Goal: Information Seeking & Learning: Learn about a topic

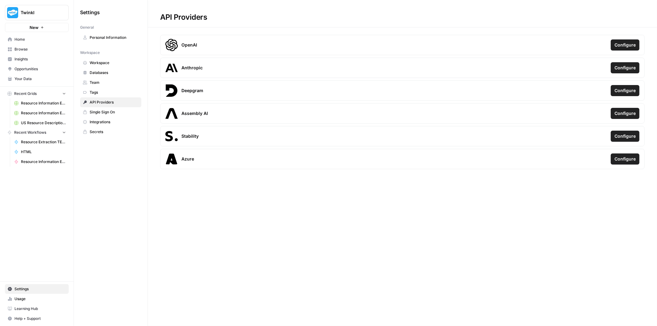
click at [33, 39] on span "Home" at bounding box center [39, 40] width 51 height 6
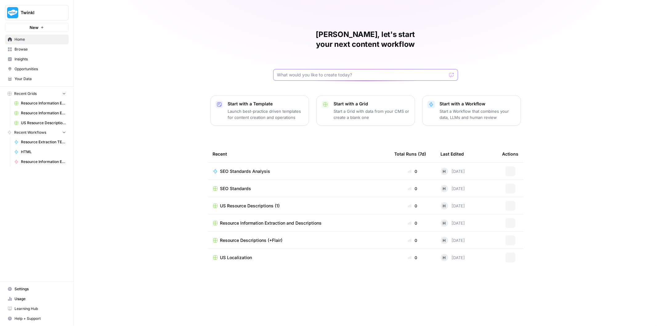
click at [309, 72] on input "text" at bounding box center [361, 75] width 169 height 6
click at [29, 52] on link "Browse" at bounding box center [37, 49] width 64 height 10
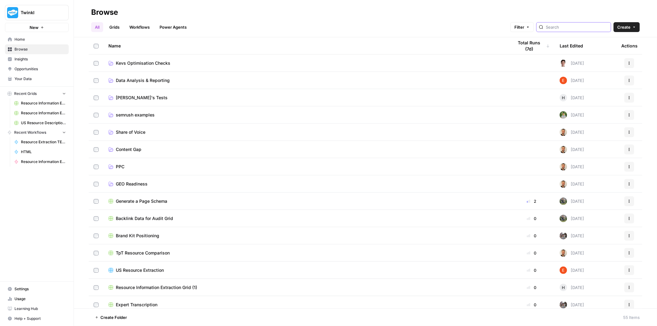
click at [556, 26] on input "search" at bounding box center [577, 27] width 63 height 6
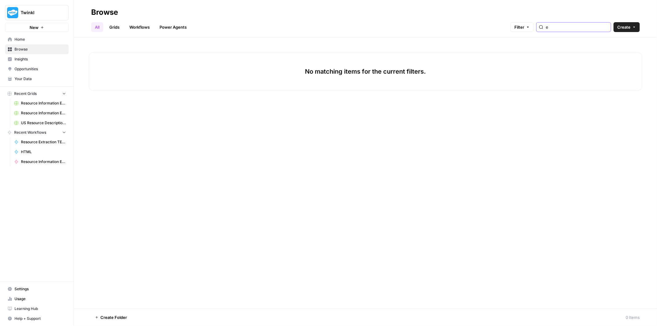
type input "e"
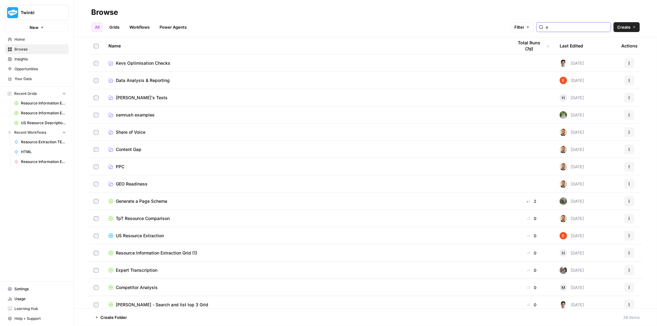
type input "e"
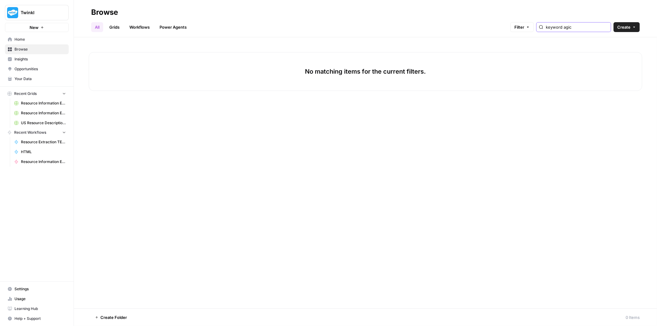
drag, startPoint x: 580, startPoint y: 30, endPoint x: 551, endPoint y: 30, distance: 29.3
click at [551, 30] on div "keyword agic" at bounding box center [573, 27] width 75 height 10
type input "keyword magic"
click at [152, 65] on span "Keyword Magic Tool - CSV" at bounding box center [143, 63] width 55 height 6
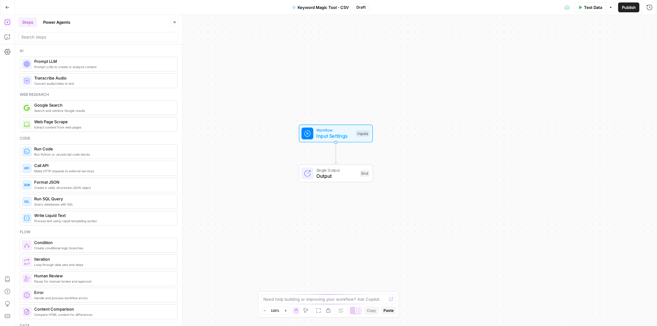
click at [4, 7] on button "Go Back" at bounding box center [7, 7] width 11 height 11
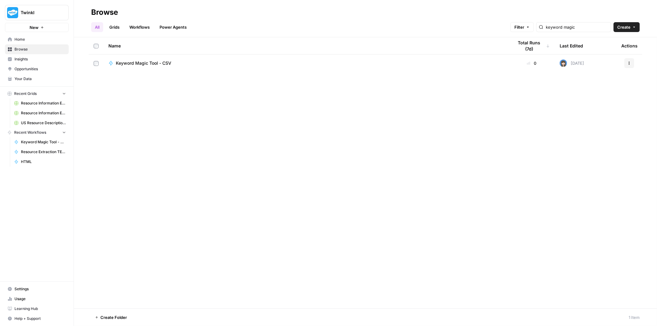
click at [113, 25] on link "Grids" at bounding box center [115, 27] width 18 height 10
click at [116, 26] on link "Grids" at bounding box center [115, 27] width 18 height 10
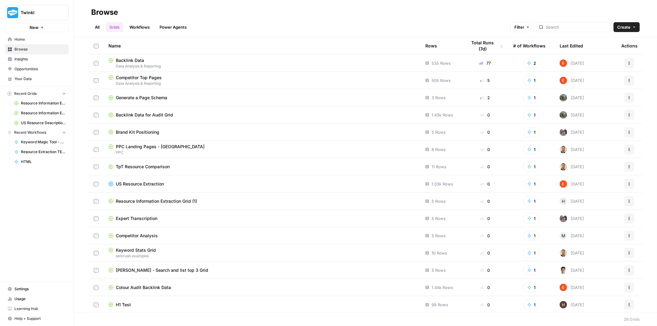
click at [100, 27] on link "All" at bounding box center [97, 27] width 12 height 10
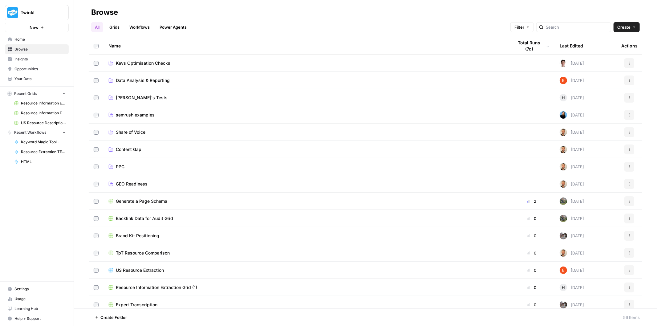
click at [141, 97] on span "Holly's Tests" at bounding box center [142, 98] width 52 height 6
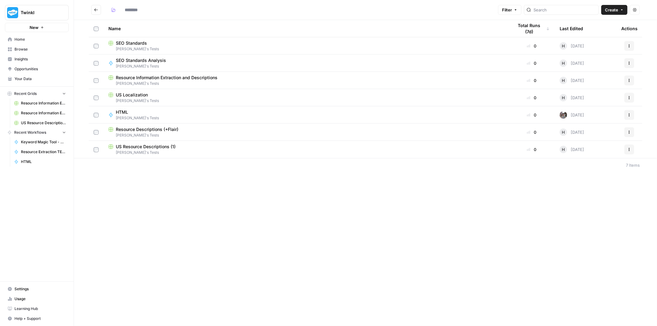
type input "**********"
click at [43, 11] on div "New" at bounding box center [36, 14] width 15 height 10
click at [65, 14] on icon "Workspace: Twinkl" at bounding box center [63, 13] width 6 height 6
click at [45, 55] on span "Cohort 5" at bounding box center [59, 56] width 81 height 6
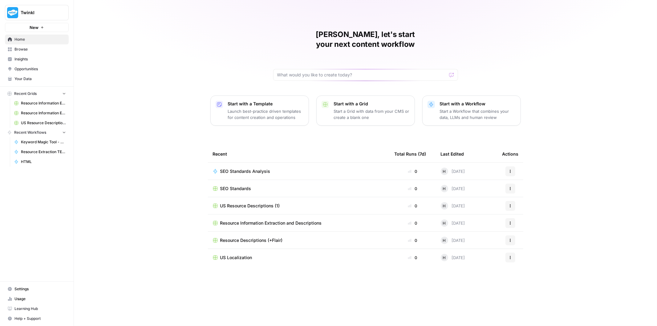
click at [37, 48] on span "Browse" at bounding box center [39, 50] width 51 height 6
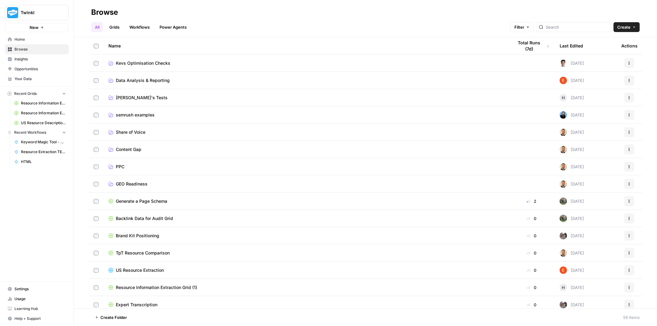
click at [142, 96] on span "Holly's Tests" at bounding box center [142, 98] width 52 height 6
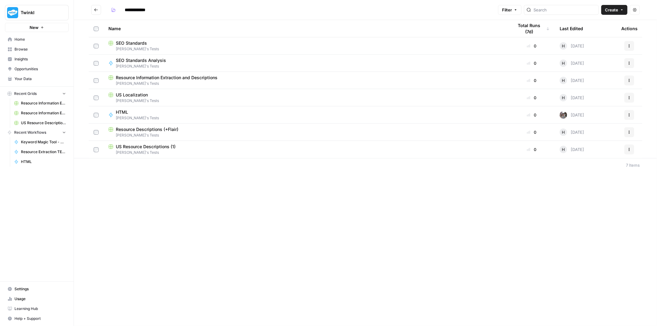
click at [222, 197] on div "**********" at bounding box center [365, 163] width 583 height 326
click at [155, 45] on div "SEO Standards" at bounding box center [305, 43] width 395 height 6
